Goal: Find specific page/section

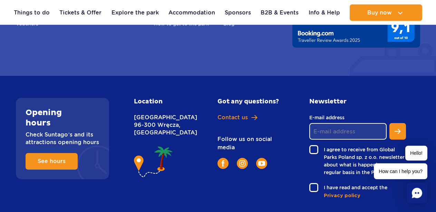
scroll to position [2594, 0]
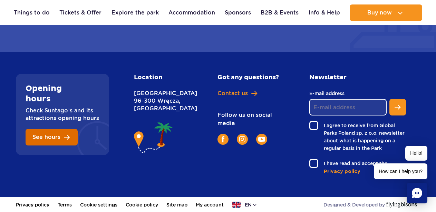
click at [56, 139] on span "See hours" at bounding box center [46, 138] width 28 height 6
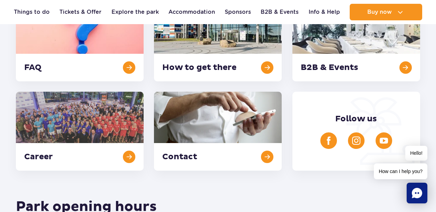
scroll to position [109, 0]
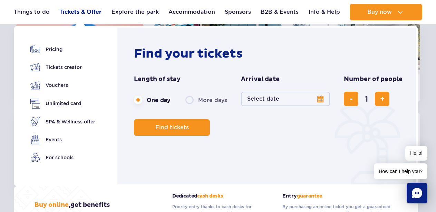
click at [77, 14] on link "Tickets & Offer" at bounding box center [80, 12] width 42 height 17
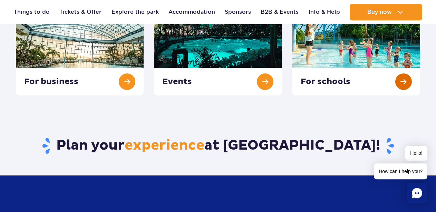
scroll to position [282, 0]
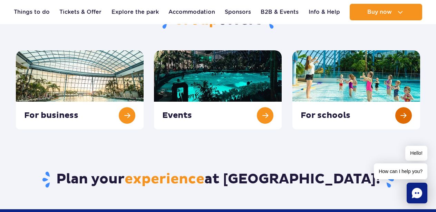
click at [354, 112] on link at bounding box center [356, 89] width 128 height 79
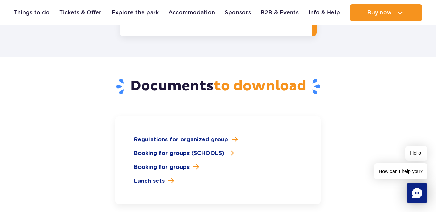
scroll to position [915, 0]
